Goal: Task Accomplishment & Management: Use online tool/utility

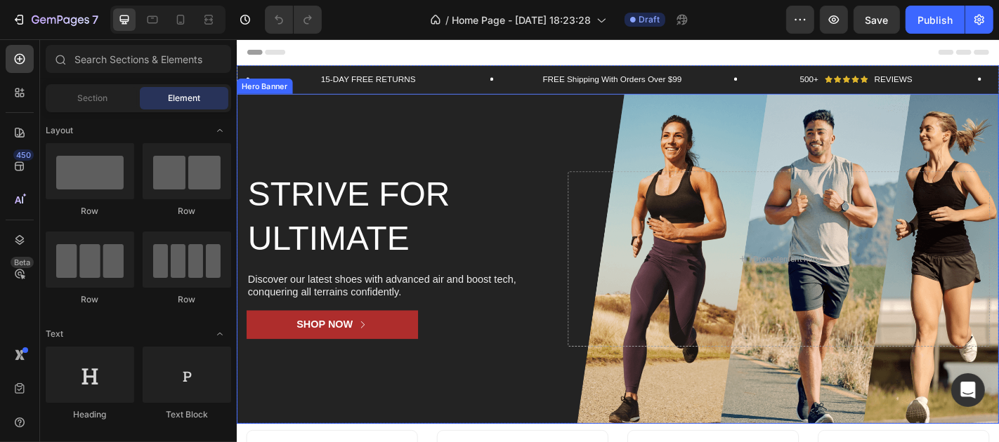
click at [449, 139] on div "Background Image" at bounding box center [657, 282] width 843 height 365
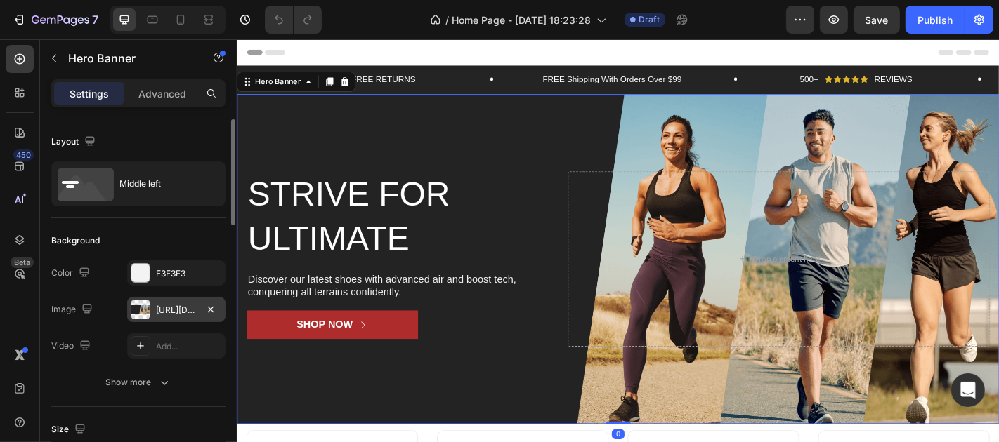
click at [184, 313] on div "[URL][DOMAIN_NAME]" at bounding box center [176, 310] width 41 height 13
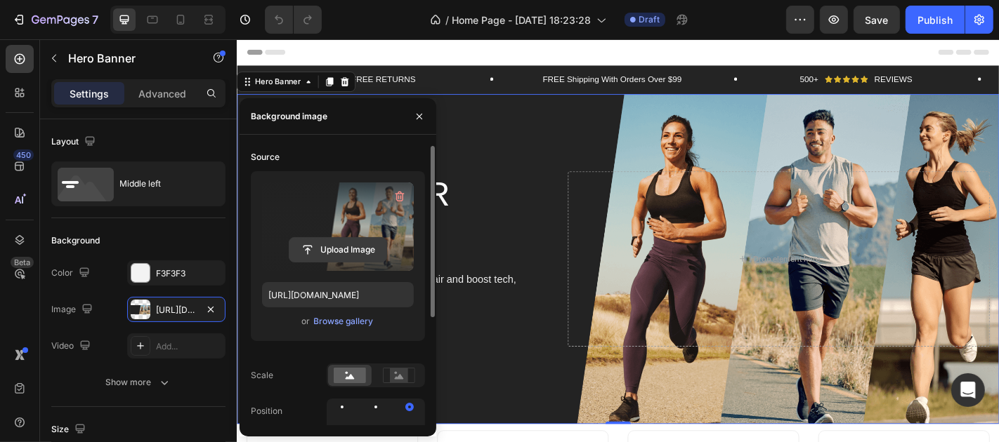
click at [317, 247] on input "file" at bounding box center [337, 250] width 97 height 24
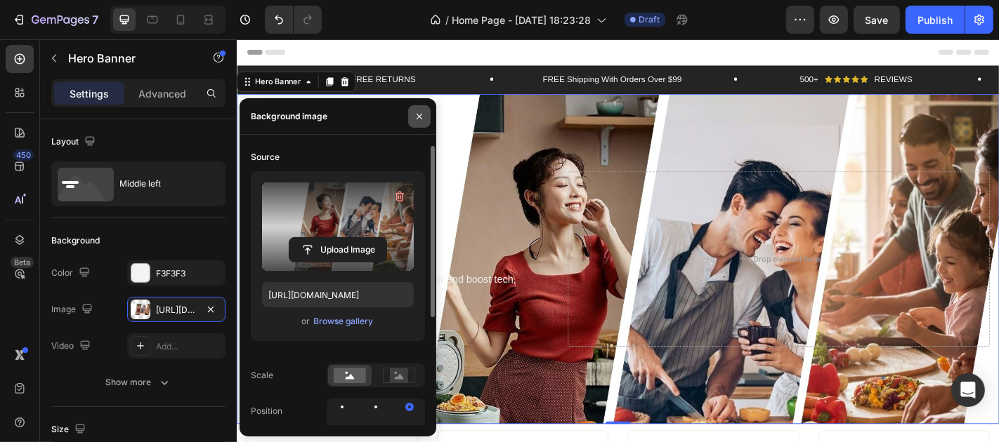
click at [423, 114] on icon "button" at bounding box center [419, 116] width 11 height 11
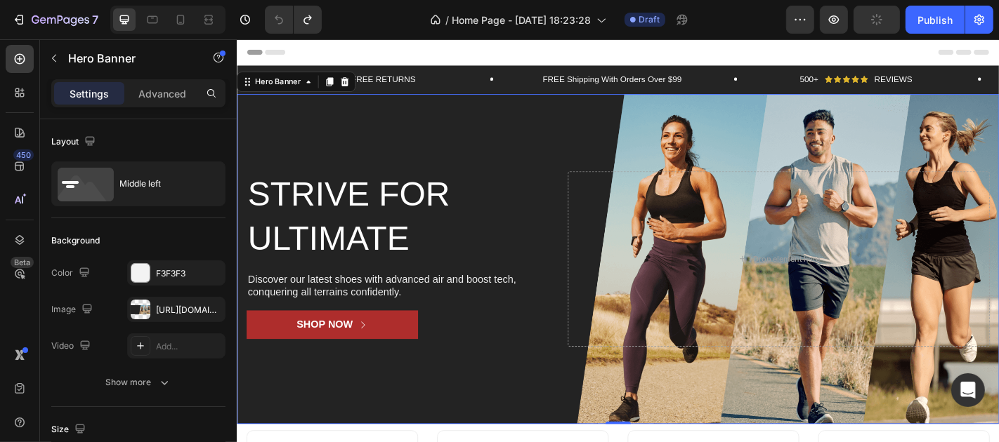
click at [546, 133] on div "Background Image" at bounding box center [657, 282] width 843 height 365
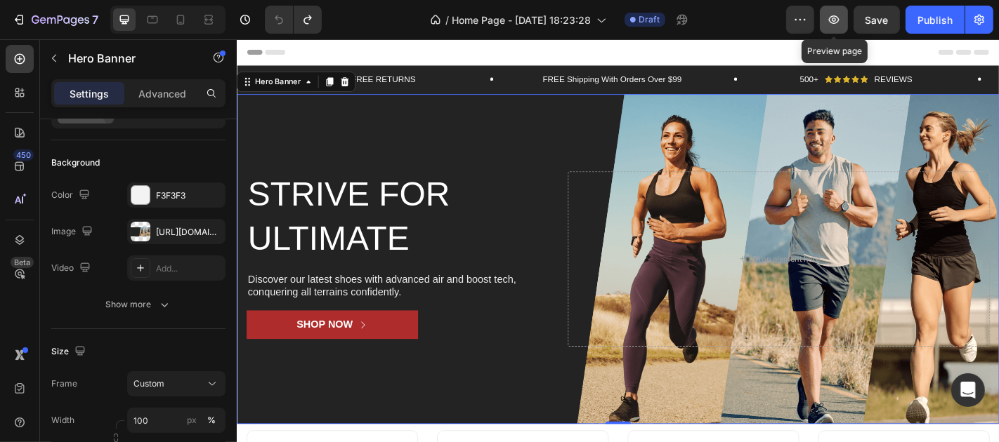
click at [827, 18] on icon "button" at bounding box center [833, 20] width 14 height 14
click at [86, 228] on icon "button" at bounding box center [87, 231] width 14 height 14
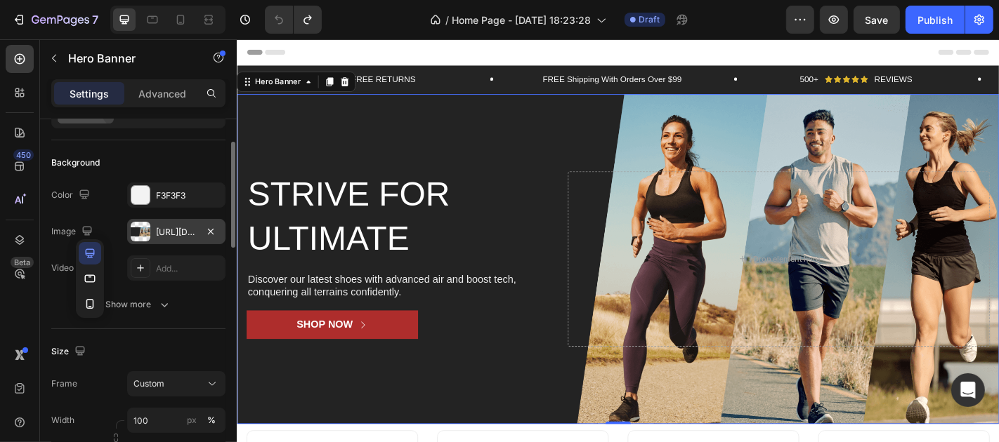
click at [183, 230] on div "[URL][DOMAIN_NAME]" at bounding box center [176, 232] width 41 height 13
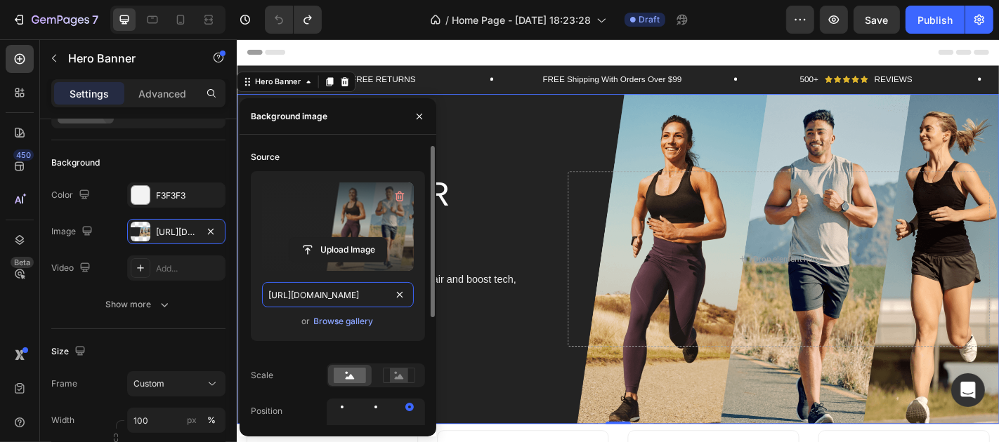
click at [340, 294] on input "[URL][DOMAIN_NAME]" at bounding box center [338, 294] width 152 height 25
click at [353, 294] on input "[URL][DOMAIN_NAME]" at bounding box center [338, 294] width 152 height 25
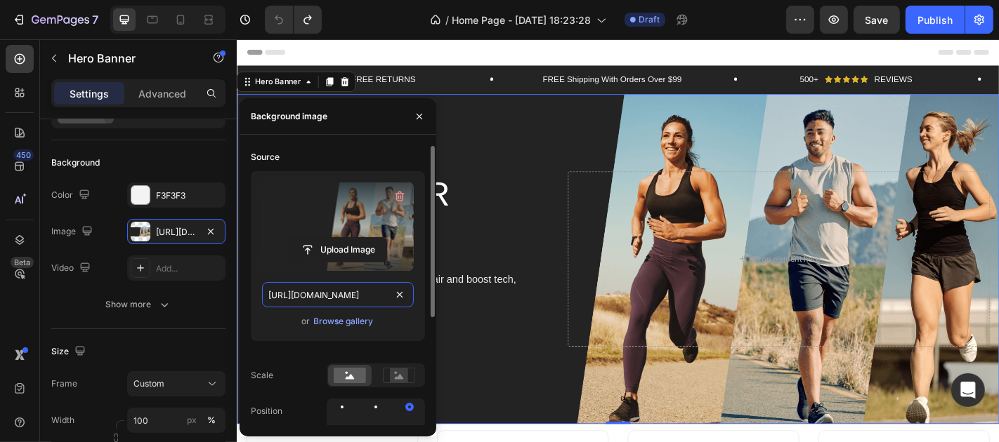
click at [353, 294] on input "[URL][DOMAIN_NAME]" at bounding box center [338, 294] width 152 height 25
click at [360, 297] on input "[URL][DOMAIN_NAME]" at bounding box center [338, 294] width 152 height 25
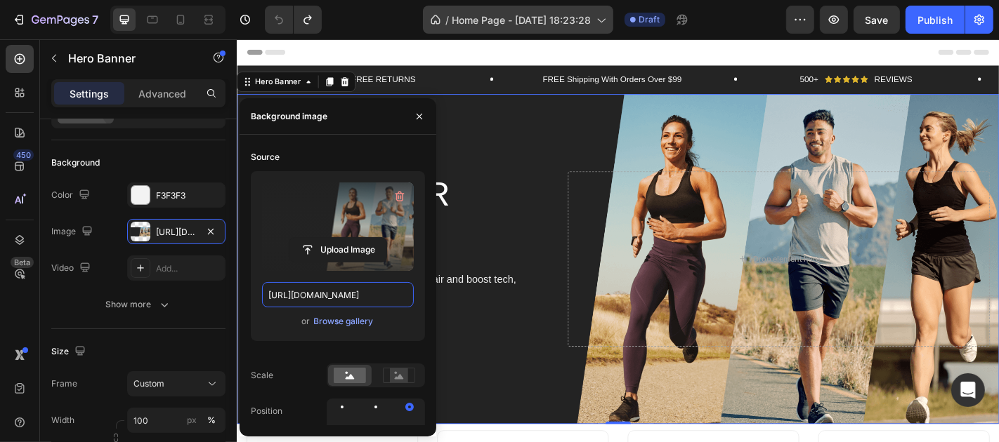
scroll to position [0, 0]
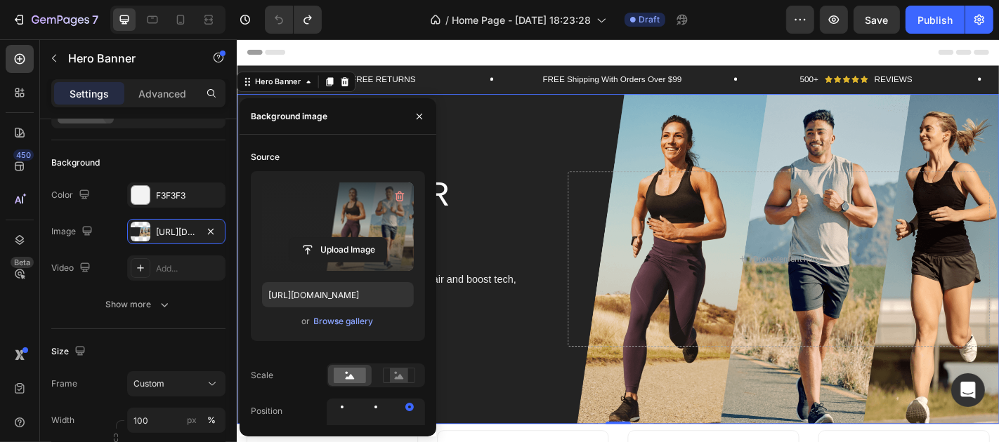
drag, startPoint x: 326, startPoint y: 228, endPoint x: 364, endPoint y: 22, distance: 209.3
click at [326, 228] on label at bounding box center [338, 227] width 152 height 88
click at [326, 238] on input "file" at bounding box center [337, 250] width 97 height 24
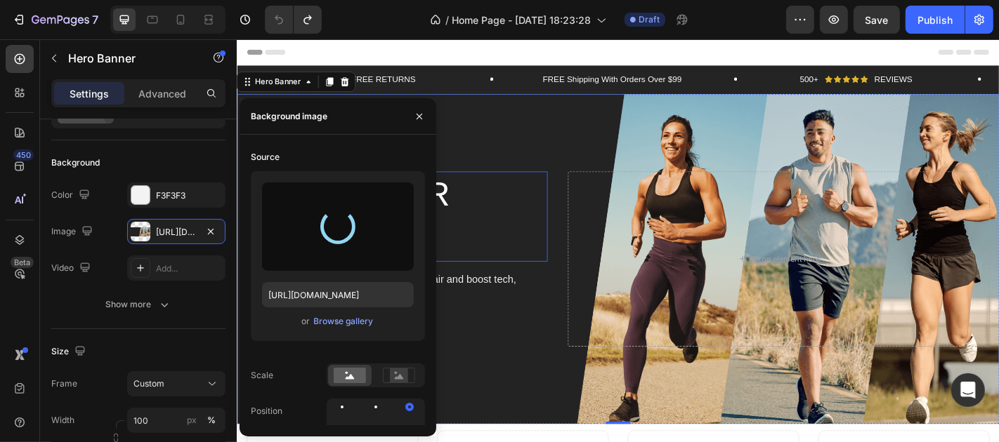
type input "[URL][DOMAIN_NAME]"
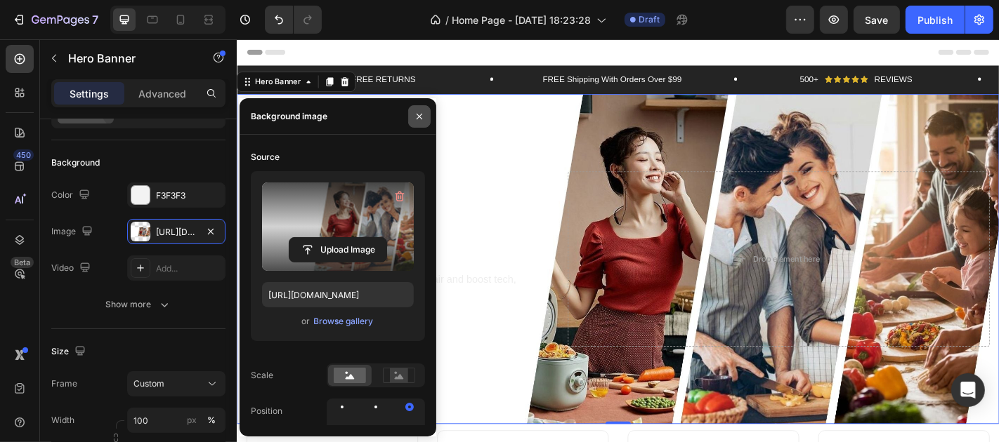
click at [419, 114] on icon "button" at bounding box center [419, 116] width 11 height 11
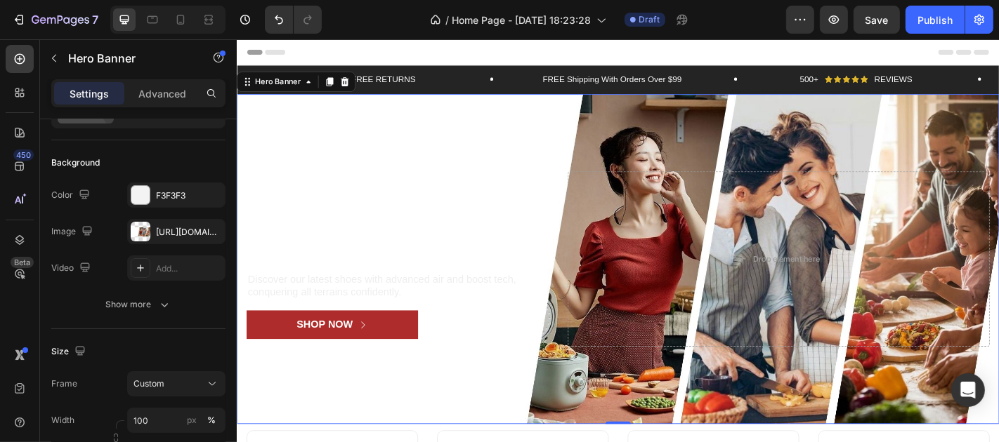
click at [348, 211] on h2 "Strive for ultimate" at bounding box center [412, 235] width 333 height 100
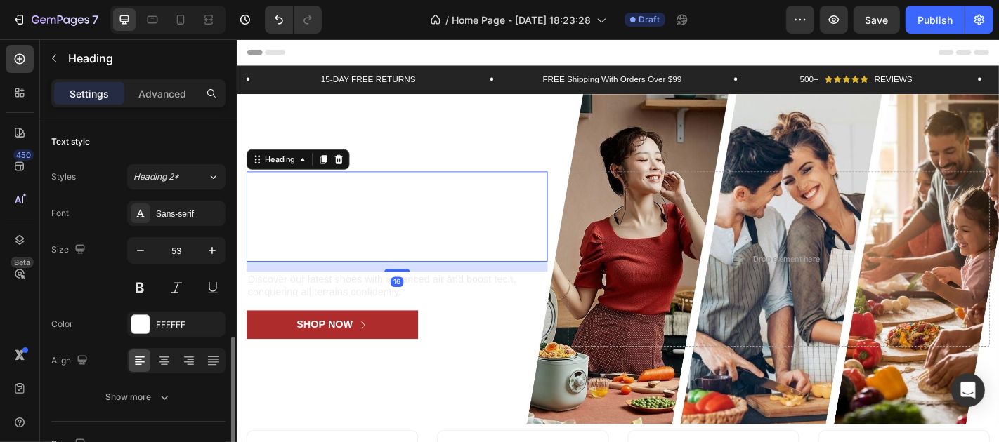
scroll to position [156, 0]
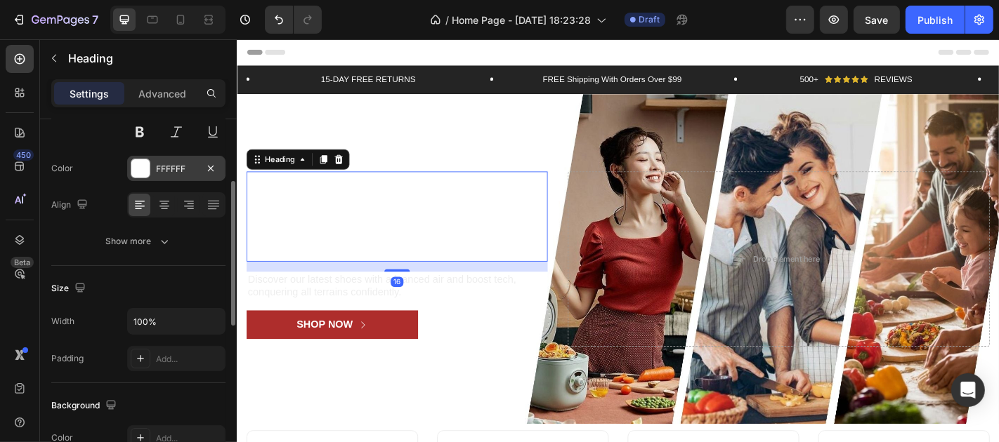
click at [169, 173] on div "FFFFFF" at bounding box center [176, 169] width 41 height 13
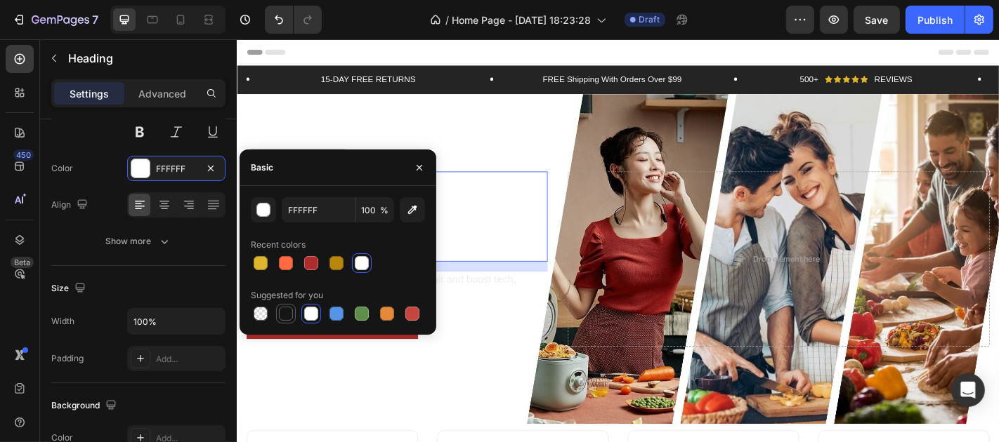
click at [288, 322] on div at bounding box center [285, 313] width 17 height 17
type input "151515"
click at [522, 224] on h2 "Strive for ultimate" at bounding box center [412, 235] width 333 height 100
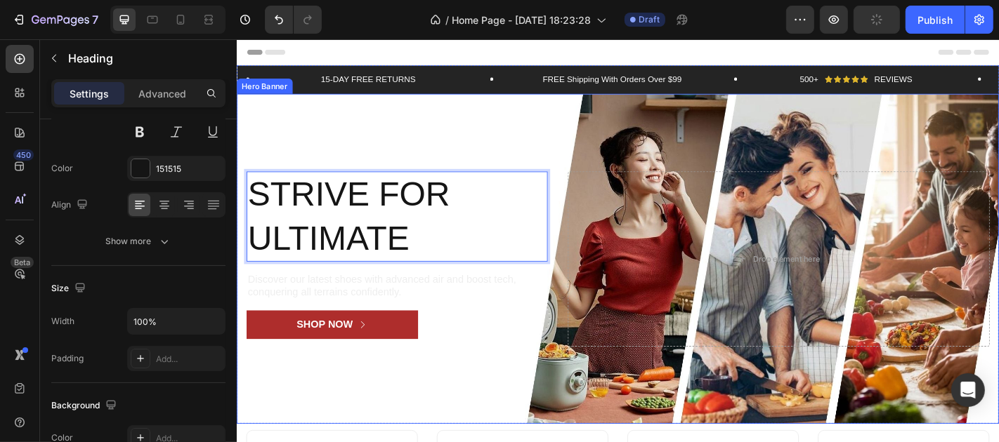
click at [511, 131] on div "Background Image" at bounding box center [657, 282] width 843 height 365
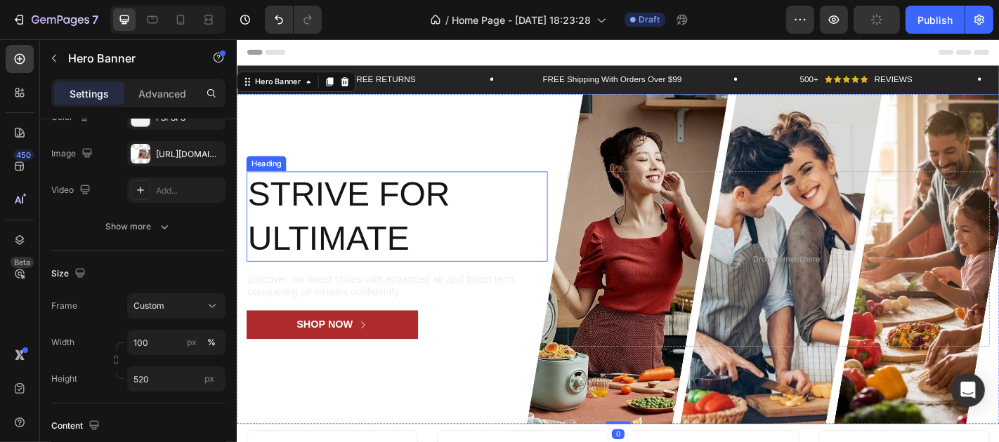
scroll to position [0, 0]
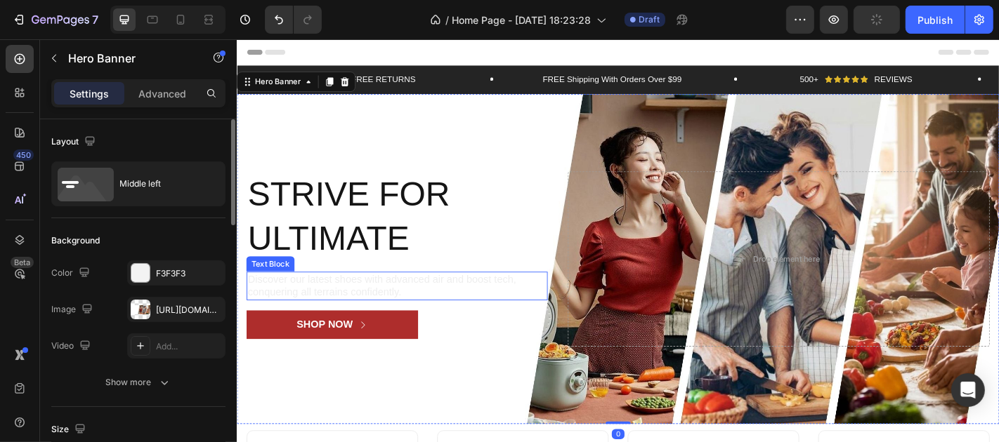
click at [364, 302] on p "Discover our latest shoes with advanced air and boost tech, conquering all terr…" at bounding box center [413, 312] width 330 height 29
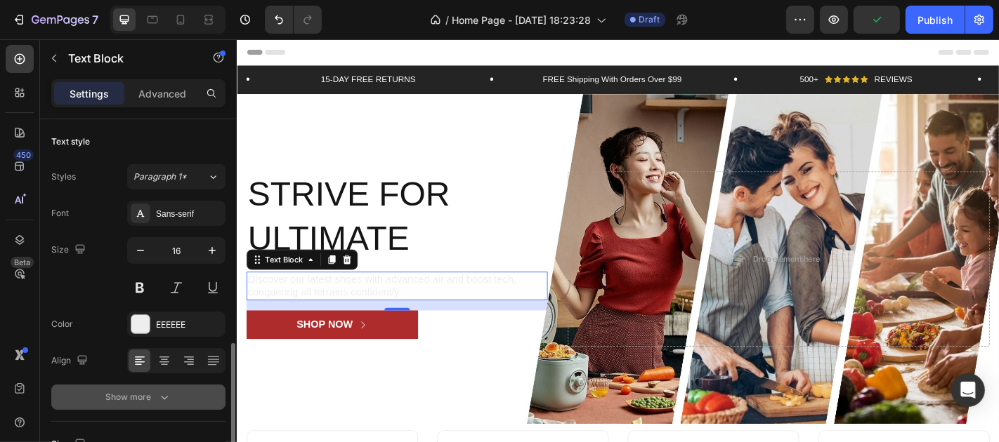
scroll to position [156, 0]
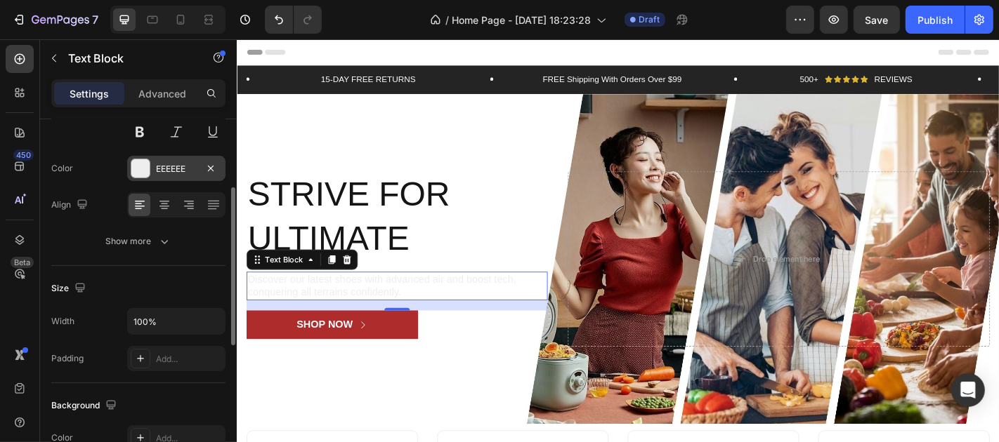
click at [174, 175] on div "EEEEEE" at bounding box center [176, 168] width 98 height 25
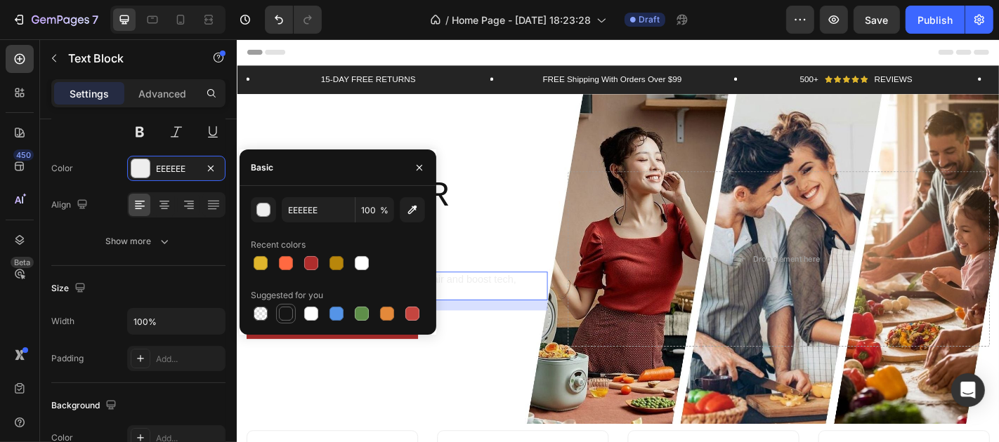
drag, startPoint x: 286, startPoint y: 312, endPoint x: 274, endPoint y: 142, distance: 171.0
click at [285, 312] on div at bounding box center [286, 314] width 14 height 14
type input "151515"
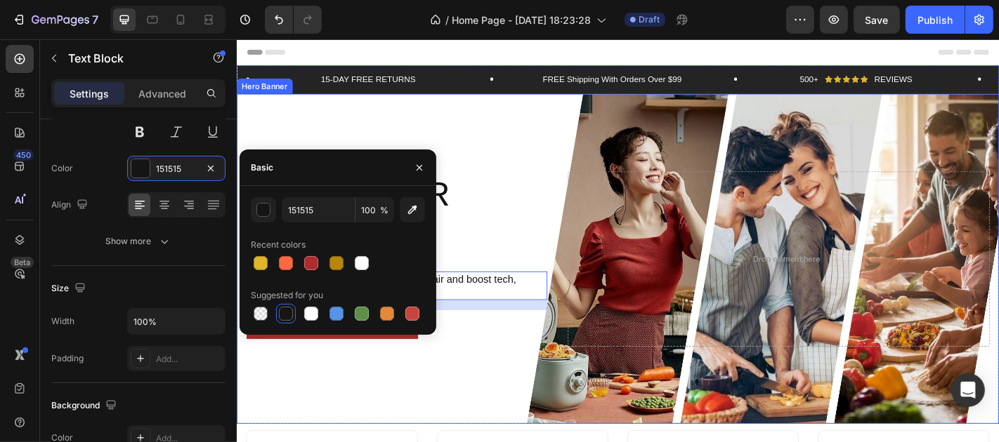
click at [513, 155] on div "Background Image" at bounding box center [657, 282] width 843 height 365
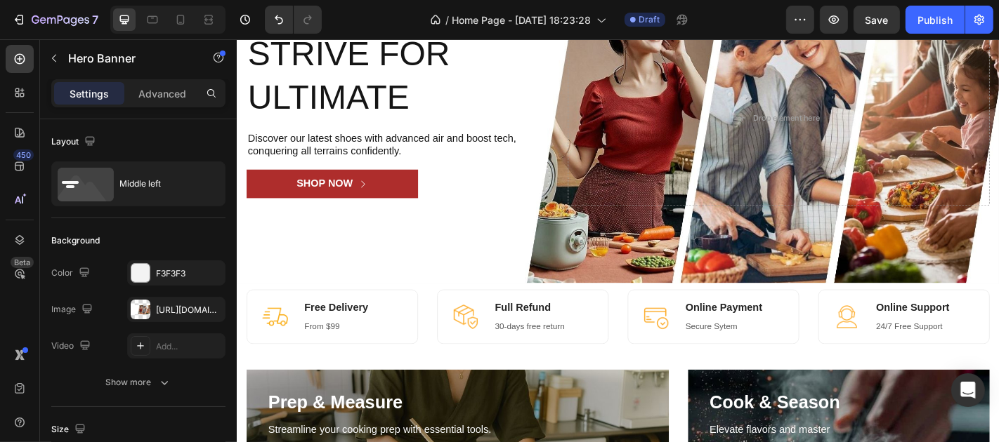
scroll to position [0, 0]
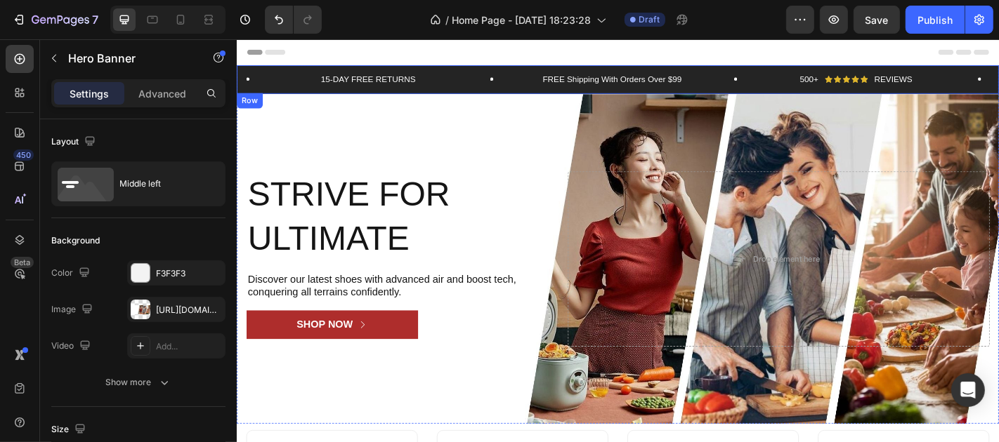
click at [278, 72] on div "15-DAY FREE RETURNS Text Block Row FREE Shipping With Orders Over $99 Text Bloc…" at bounding box center [657, 84] width 843 height 32
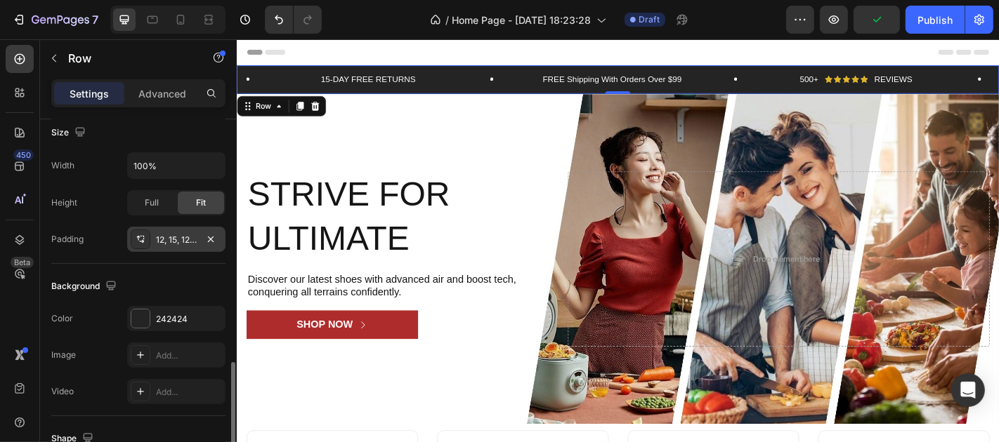
scroll to position [468, 0]
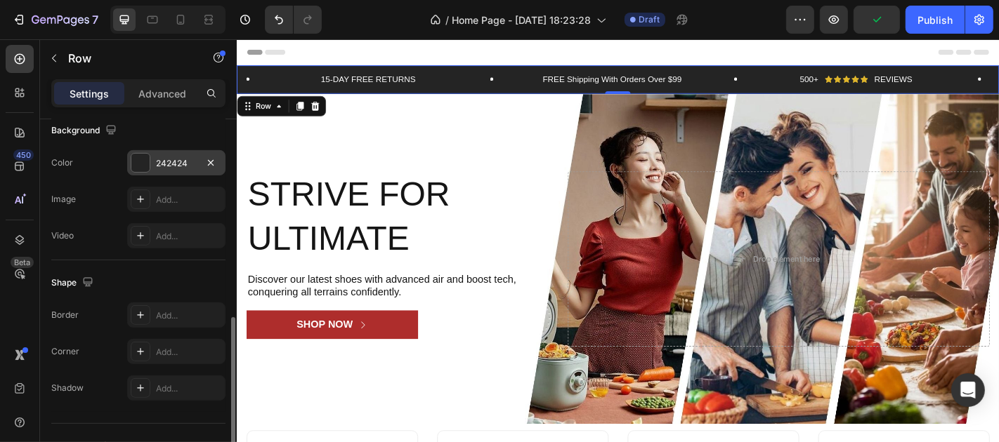
click at [171, 152] on div "242424" at bounding box center [176, 162] width 98 height 25
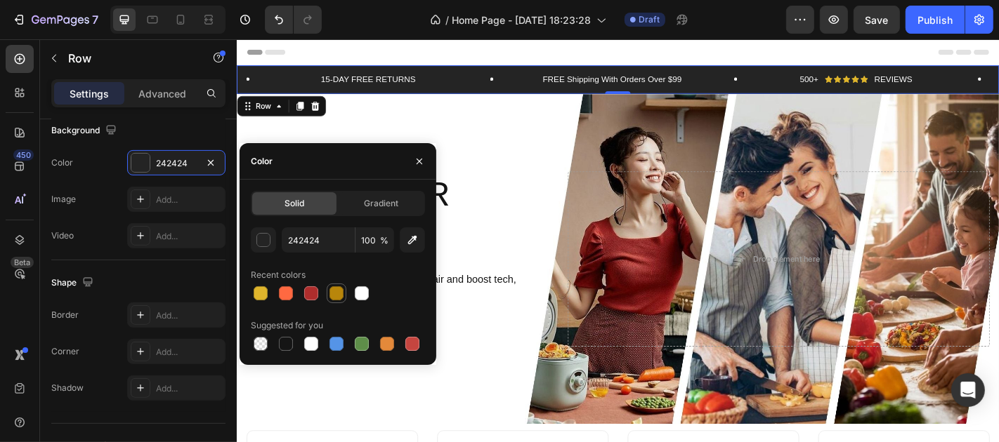
drag, startPoint x: 329, startPoint y: 294, endPoint x: 233, endPoint y: 255, distance: 103.0
click at [329, 294] on div at bounding box center [336, 293] width 17 height 17
type input "B8860B"
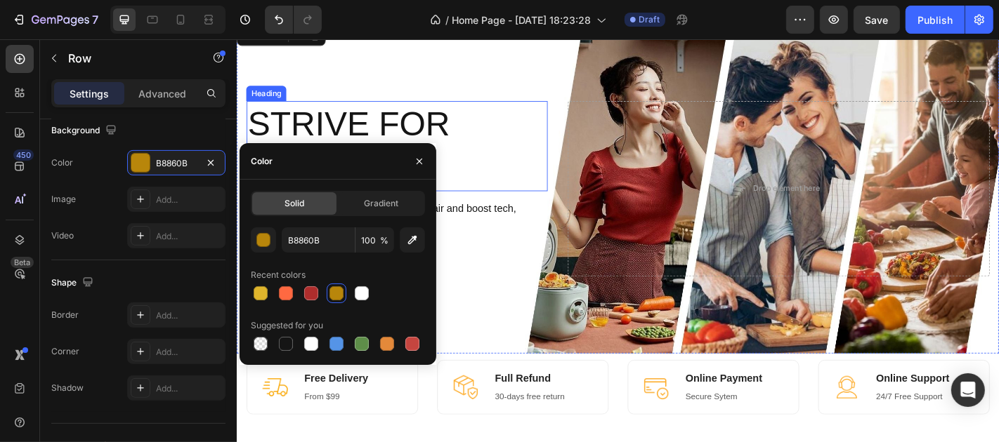
scroll to position [0, 0]
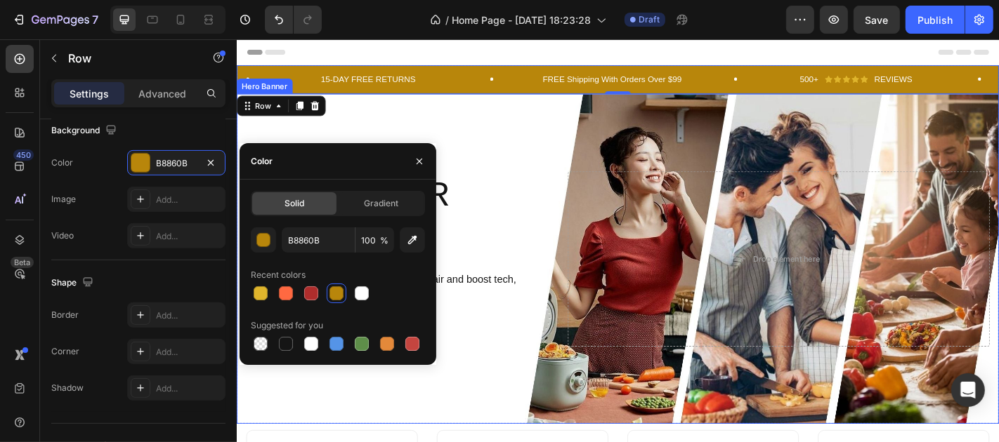
click at [501, 145] on div "Background Image" at bounding box center [657, 282] width 843 height 365
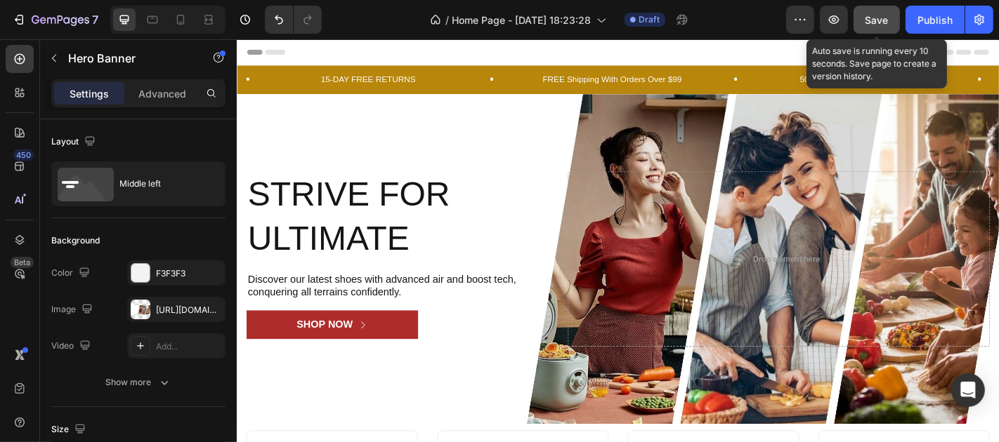
click at [878, 18] on span "Save" at bounding box center [876, 20] width 23 height 12
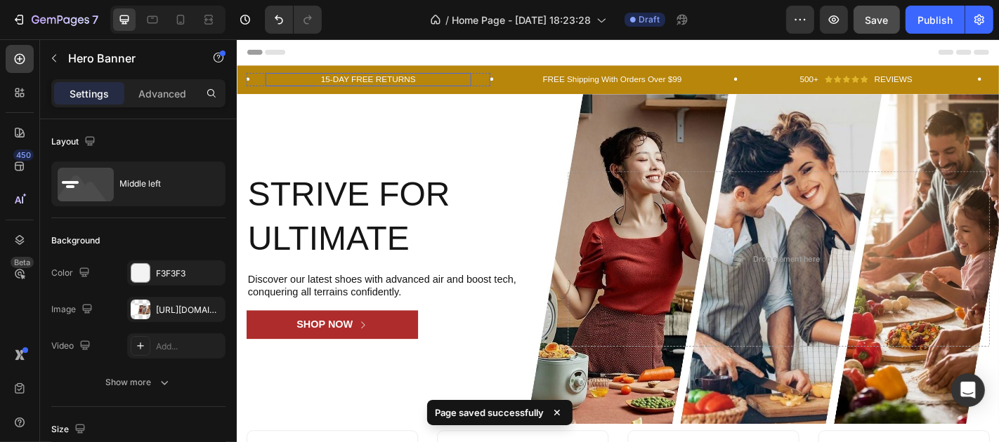
click at [369, 84] on p "15-DAY FREE RETURNS" at bounding box center [381, 84] width 225 height 12
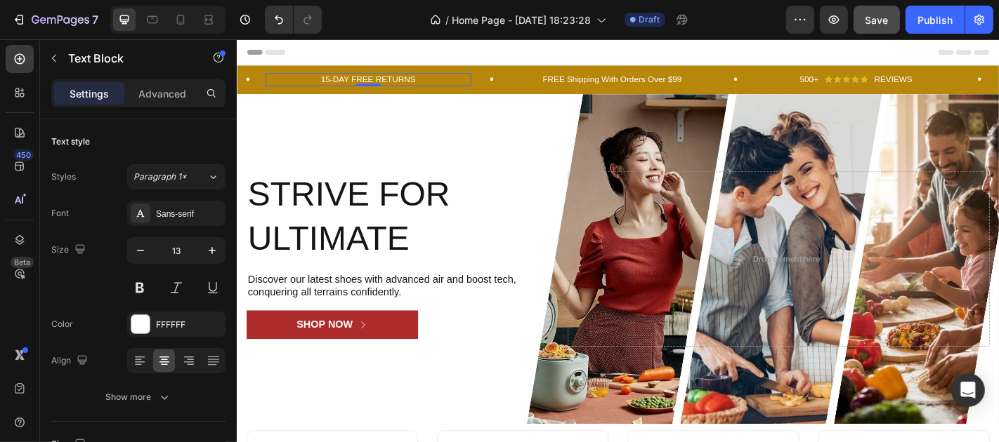
click at [339, 82] on p "15-DAY FREE RETURNS" at bounding box center [381, 84] width 225 height 12
click at [335, 82] on p "15-DAY FREE RETURNS" at bounding box center [381, 84] width 225 height 12
click at [417, 83] on p "30-DAY FREE RETURNS" at bounding box center [381, 84] width 225 height 12
click at [608, 52] on div "Header" at bounding box center [657, 53] width 820 height 28
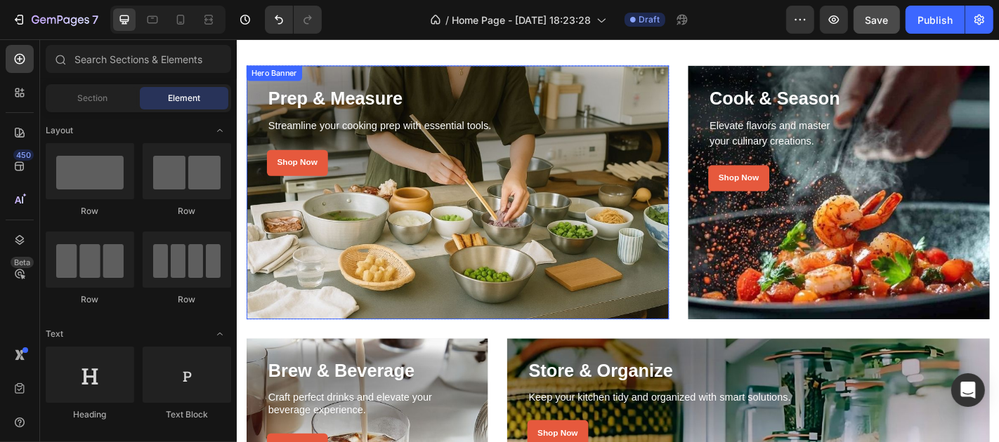
scroll to position [468, 0]
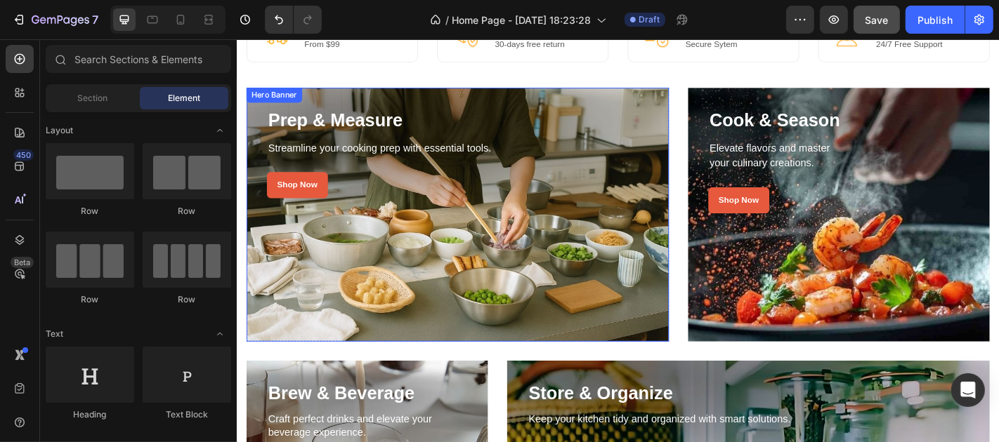
click at [378, 298] on div "Overlay" at bounding box center [479, 233] width 467 height 281
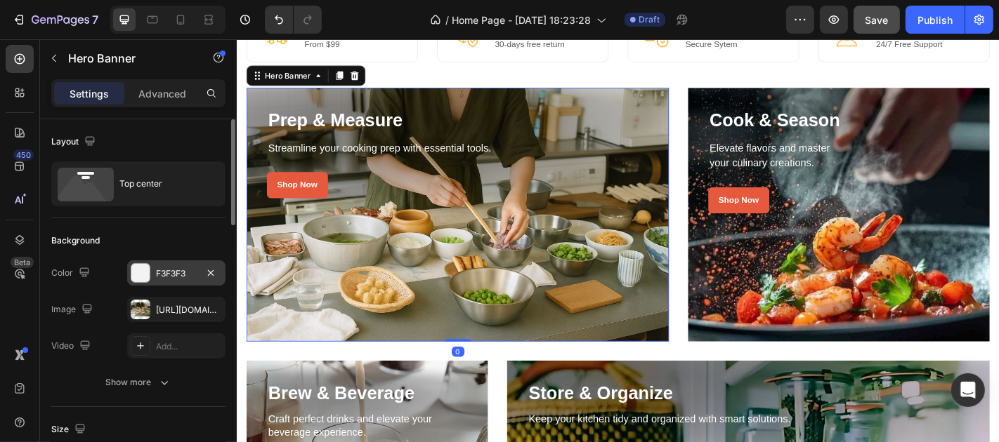
scroll to position [78, 0]
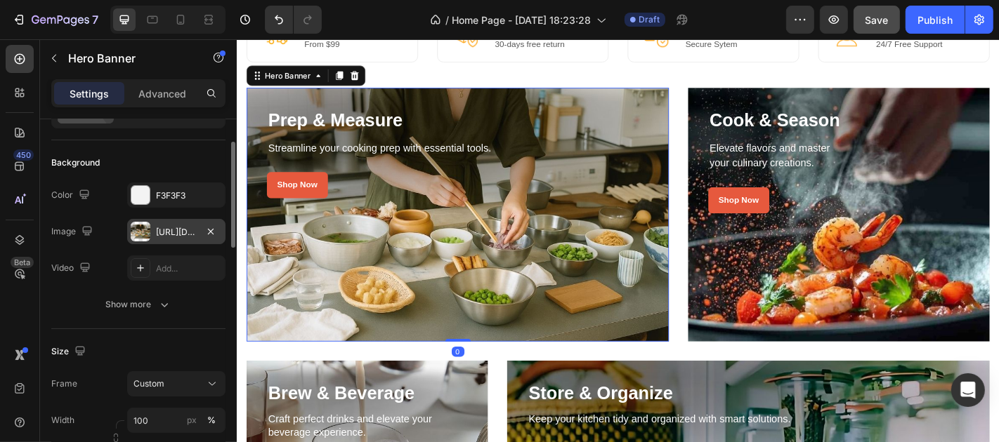
click at [167, 235] on div "[URL][DOMAIN_NAME]" at bounding box center [176, 232] width 41 height 13
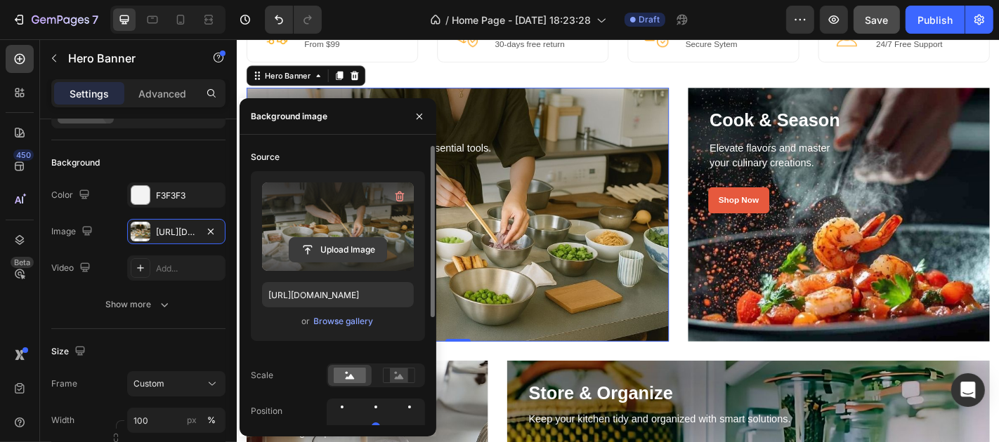
click at [319, 242] on input "file" at bounding box center [337, 250] width 97 height 24
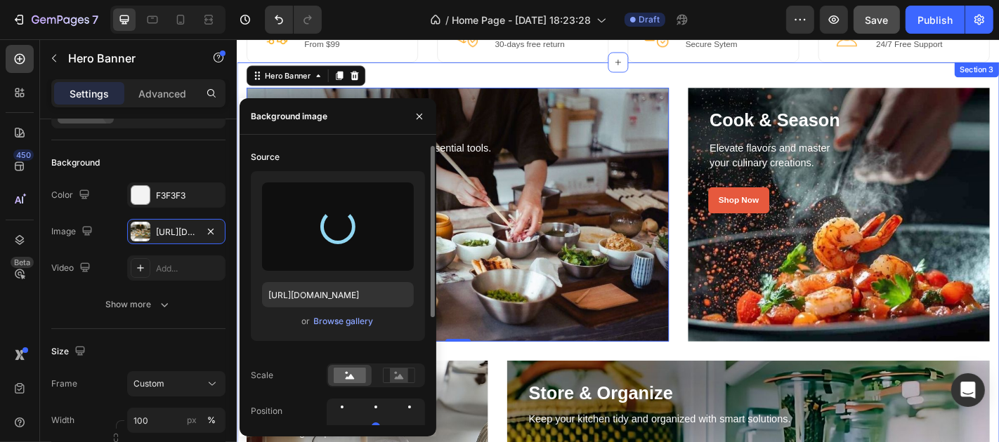
type input "[URL][DOMAIN_NAME]"
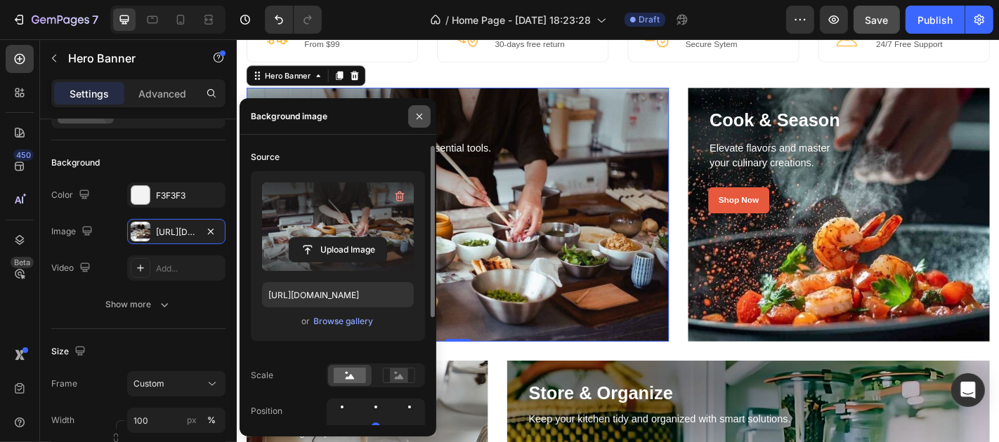
click at [420, 114] on icon "button" at bounding box center [419, 116] width 11 height 11
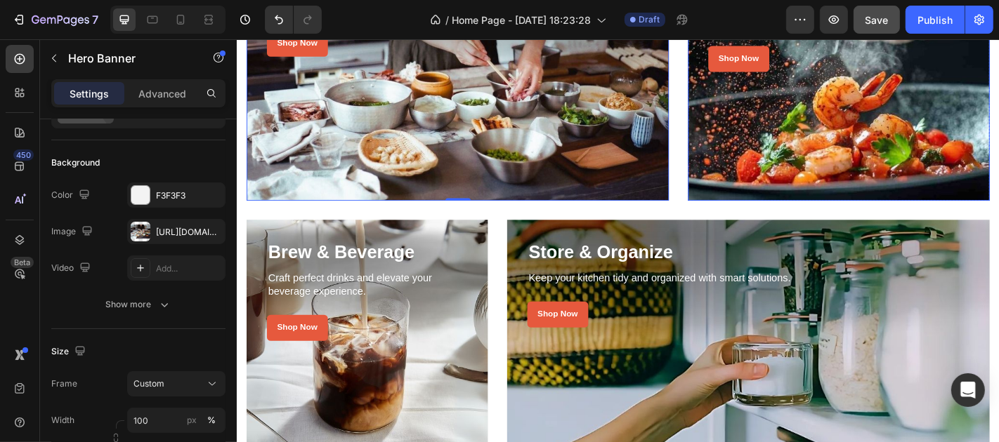
scroll to position [702, 0]
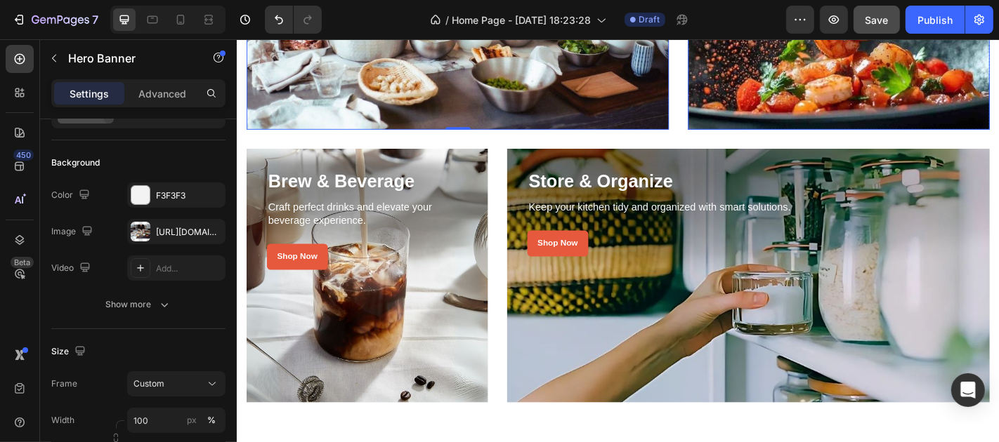
click at [579, 366] on div "Overlay" at bounding box center [801, 300] width 534 height 281
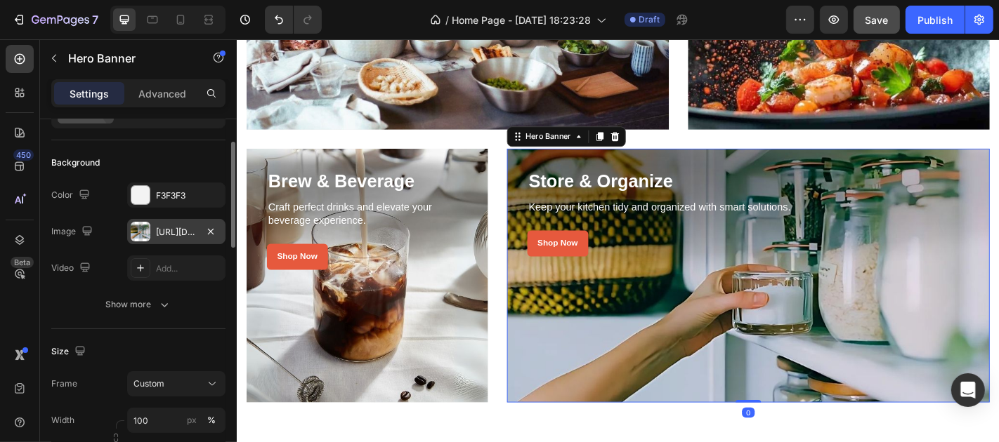
click at [169, 228] on div "[URL][DOMAIN_NAME]" at bounding box center [176, 232] width 41 height 13
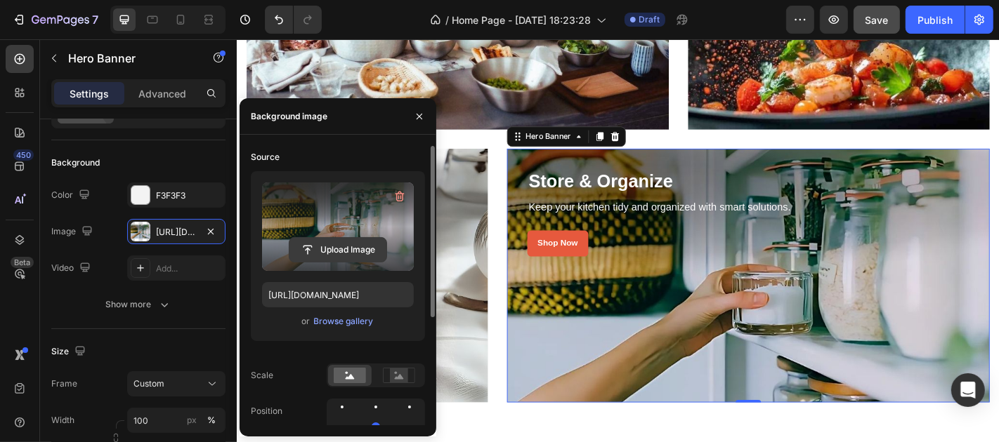
click at [329, 245] on input "file" at bounding box center [337, 250] width 97 height 24
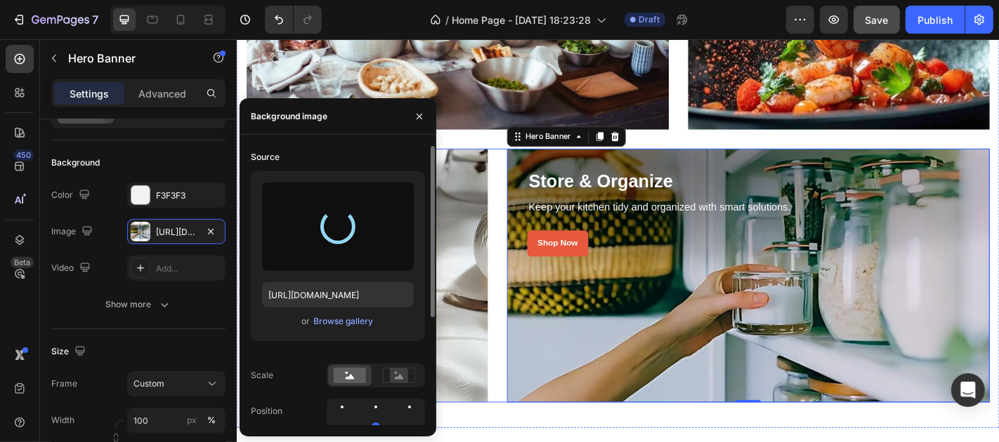
type input "[URL][DOMAIN_NAME]"
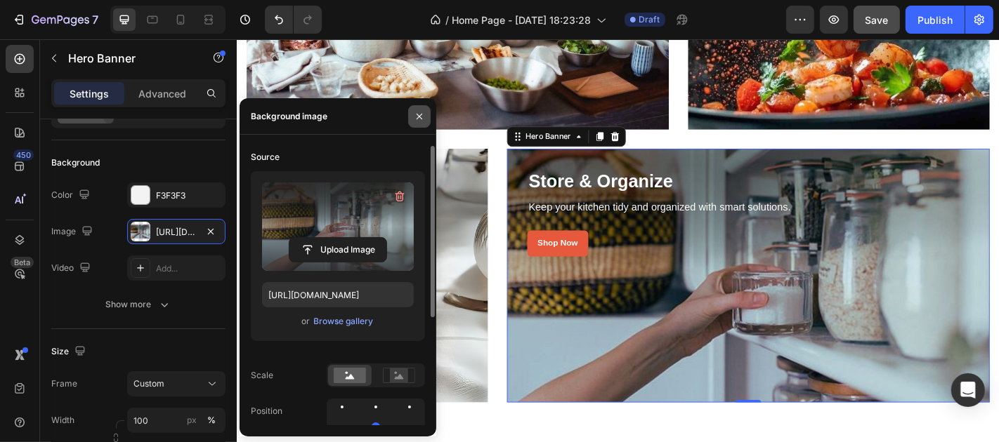
click at [416, 112] on icon "button" at bounding box center [419, 116] width 11 height 11
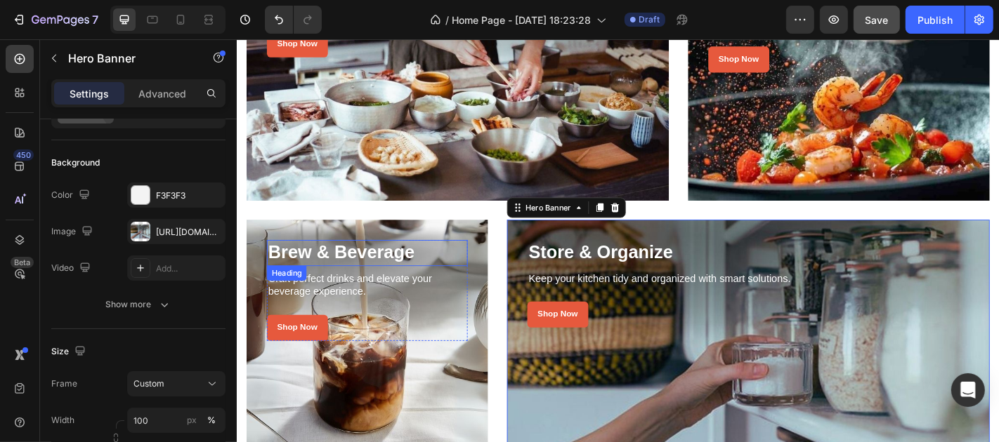
scroll to position [468, 0]
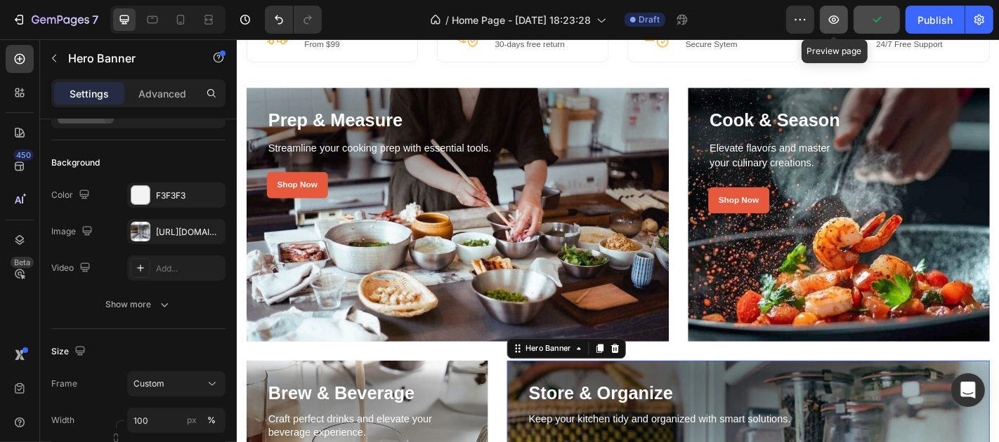
click at [829, 18] on icon "button" at bounding box center [833, 20] width 14 height 14
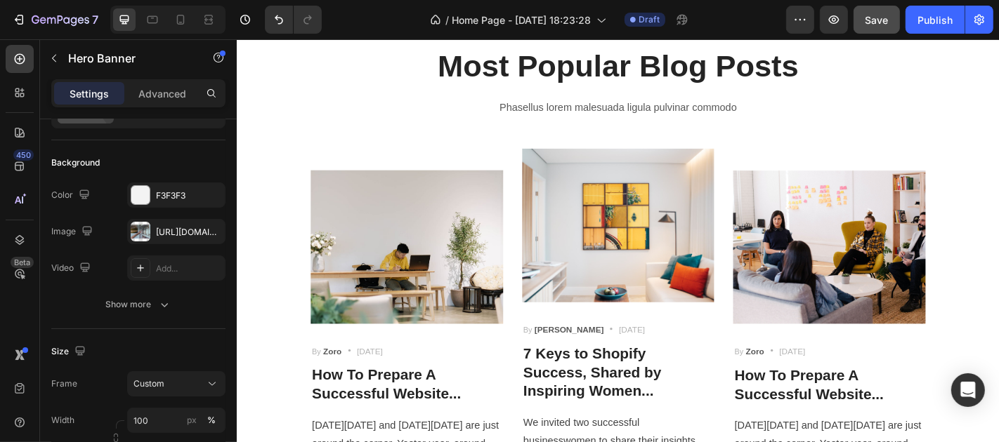
scroll to position [1794, 0]
